Goal: Check status

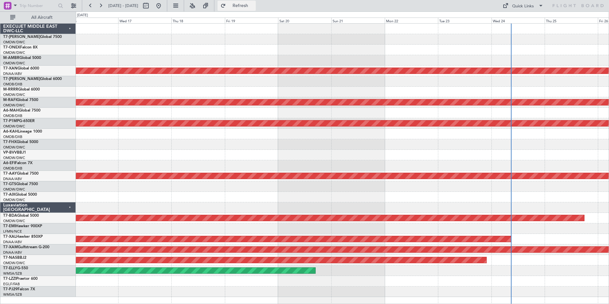
click at [251, 4] on span "Refresh" at bounding box center [240, 6] width 27 height 4
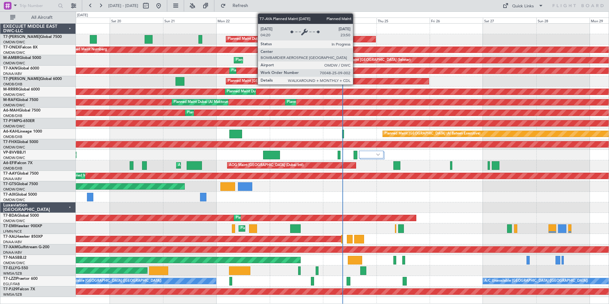
click at [356, 37] on div "Planned Maint Dubai (Al Maktoum Intl)" at bounding box center [300, 39] width 149 height 6
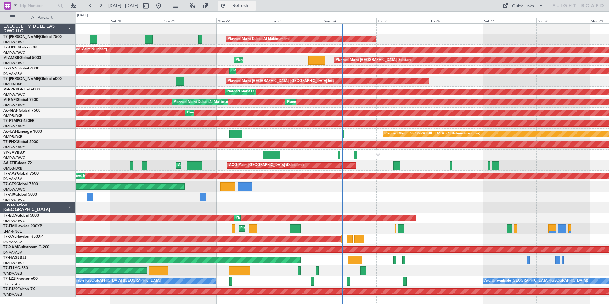
click at [245, 8] on button "Refresh" at bounding box center [237, 6] width 38 height 10
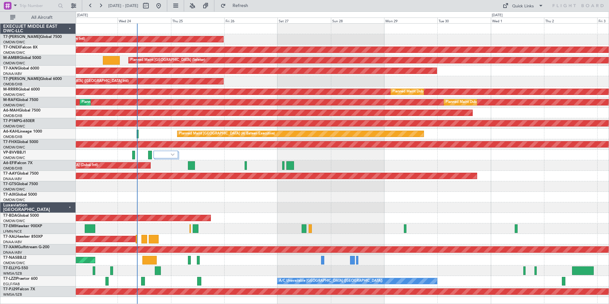
click at [101, 147] on div "Planned Maint Singapore (Changi)" at bounding box center [96, 144] width 1106 height 6
